Goal: Information Seeking & Learning: Learn about a topic

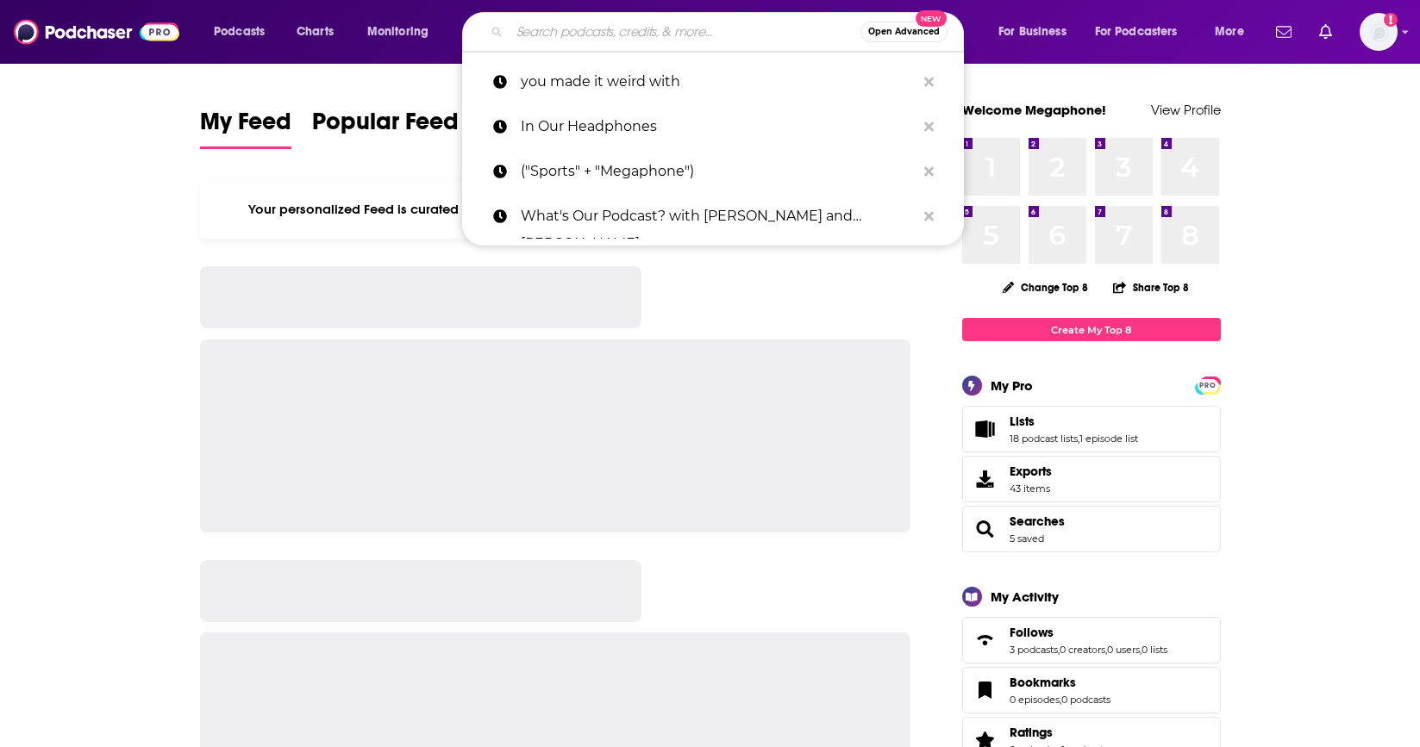
click at [598, 26] on input "Search podcasts, credits, & more..." at bounding box center [685, 32] width 351 height 28
paste input "Big Technology Podcast"
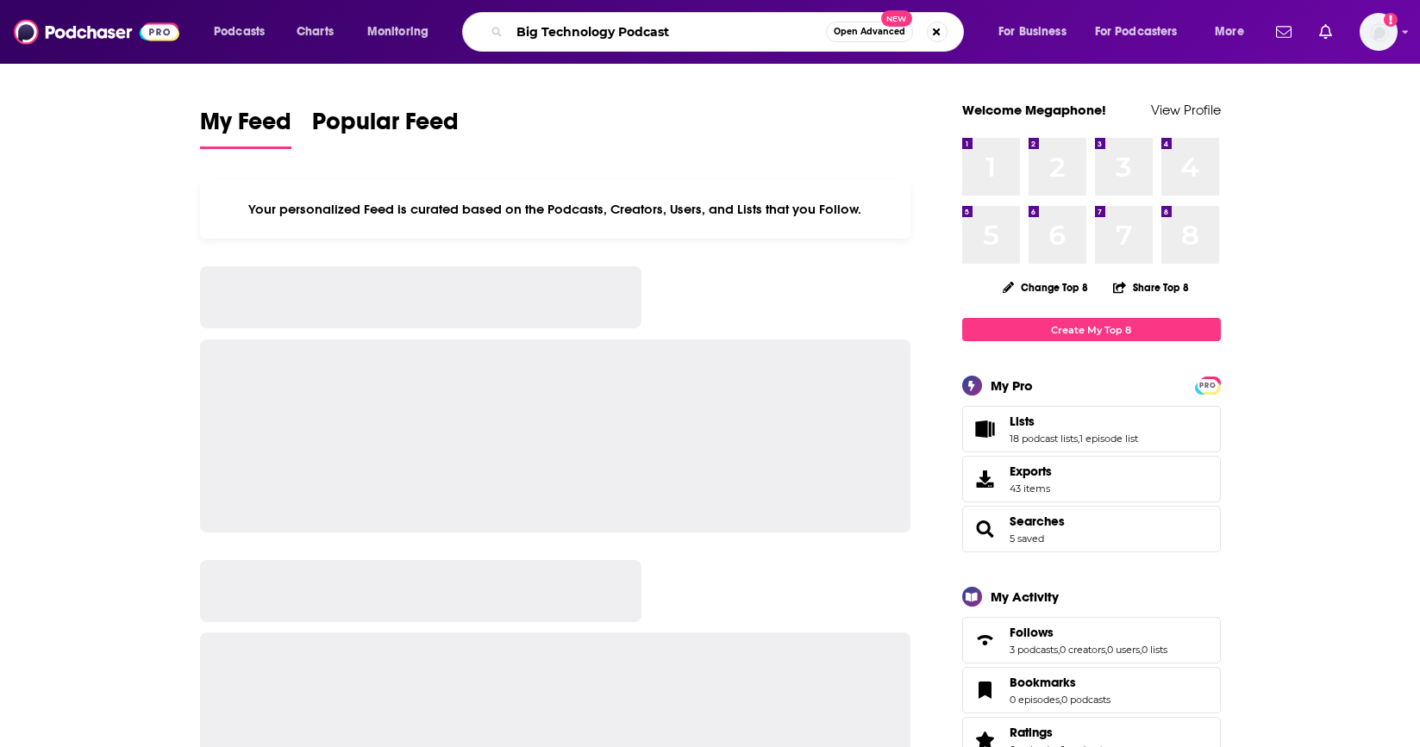
type input "Big Technology Podcast"
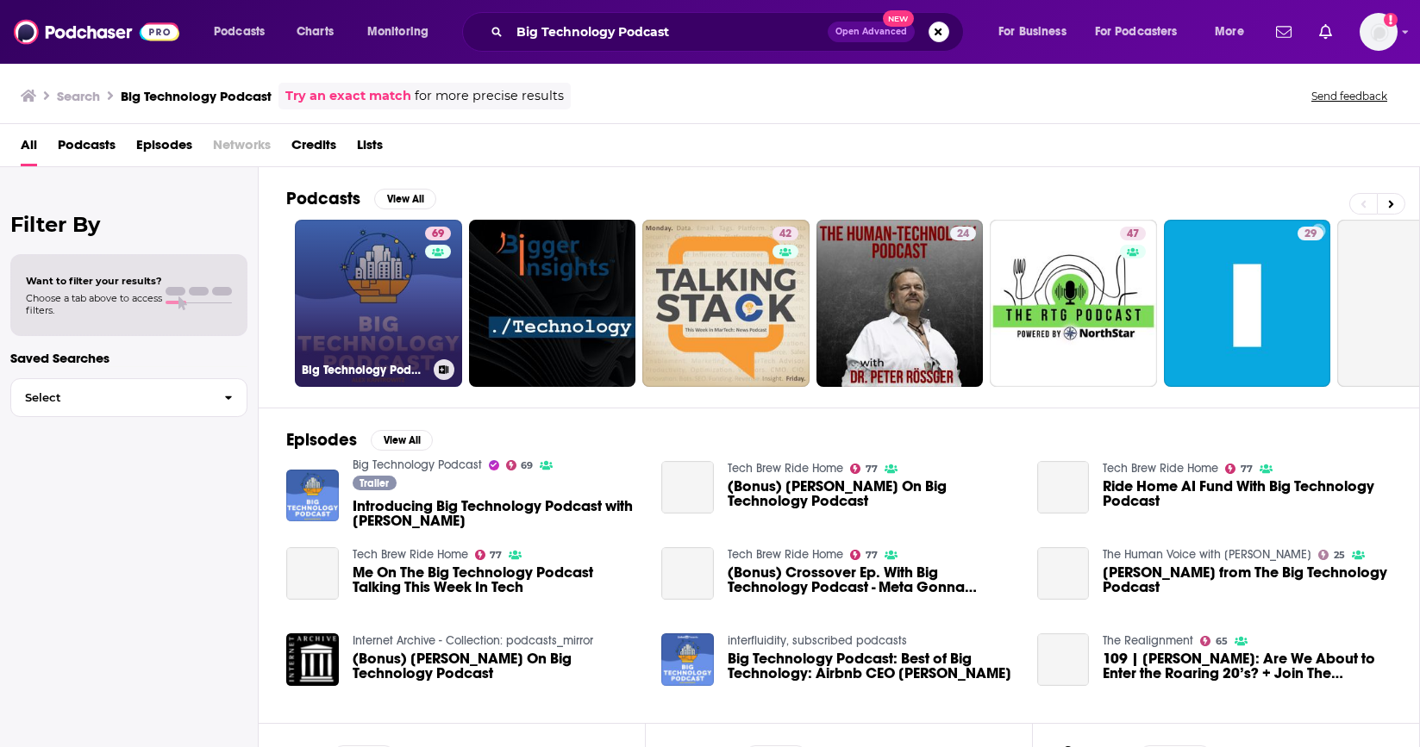
click at [382, 315] on link "69 Big Technology Podcast" at bounding box center [378, 303] width 167 height 167
